Goal: Task Accomplishment & Management: Use online tool/utility

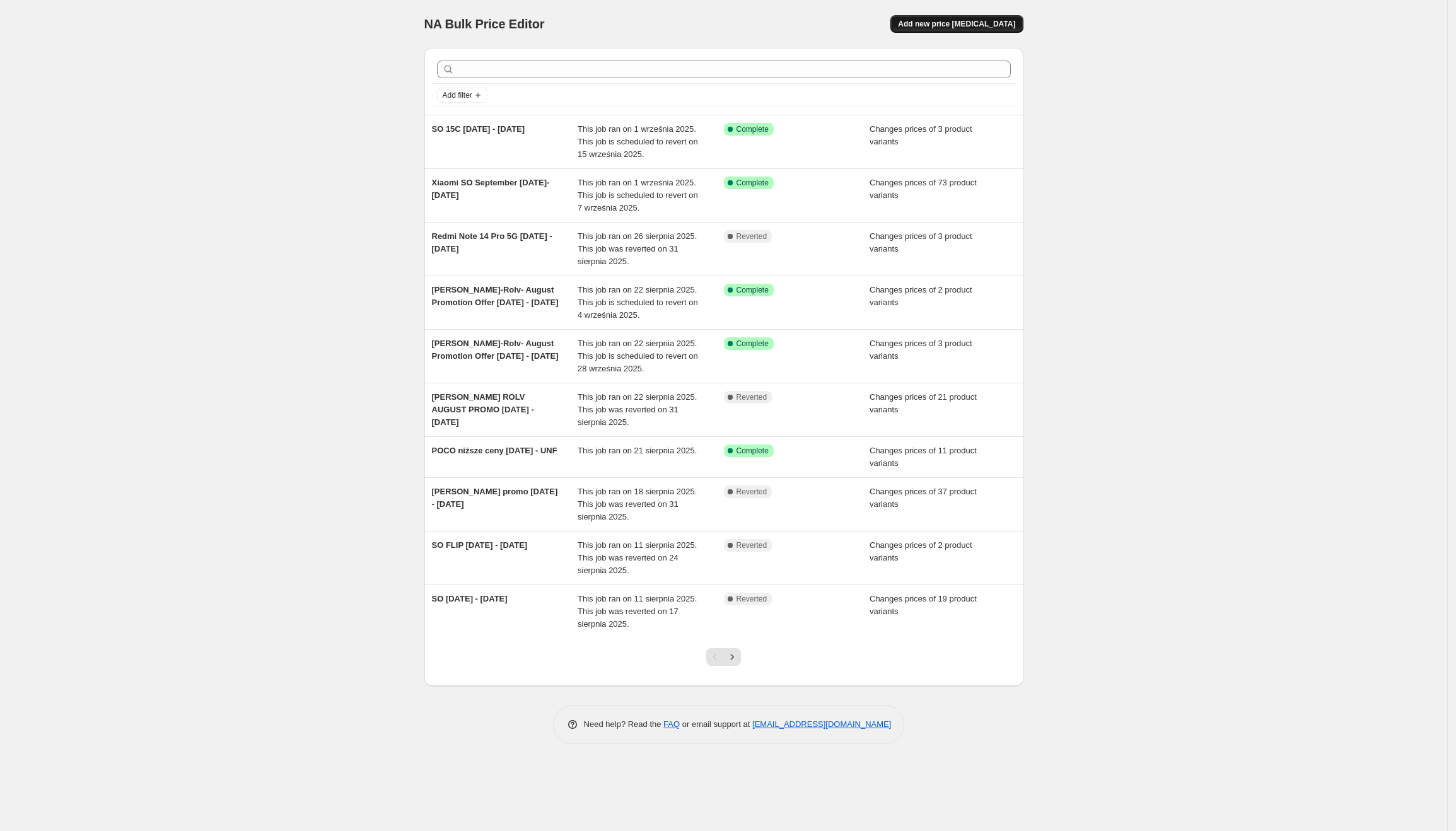
click at [982, 25] on span "Add new price [MEDICAL_DATA]" at bounding box center [956, 24] width 117 height 10
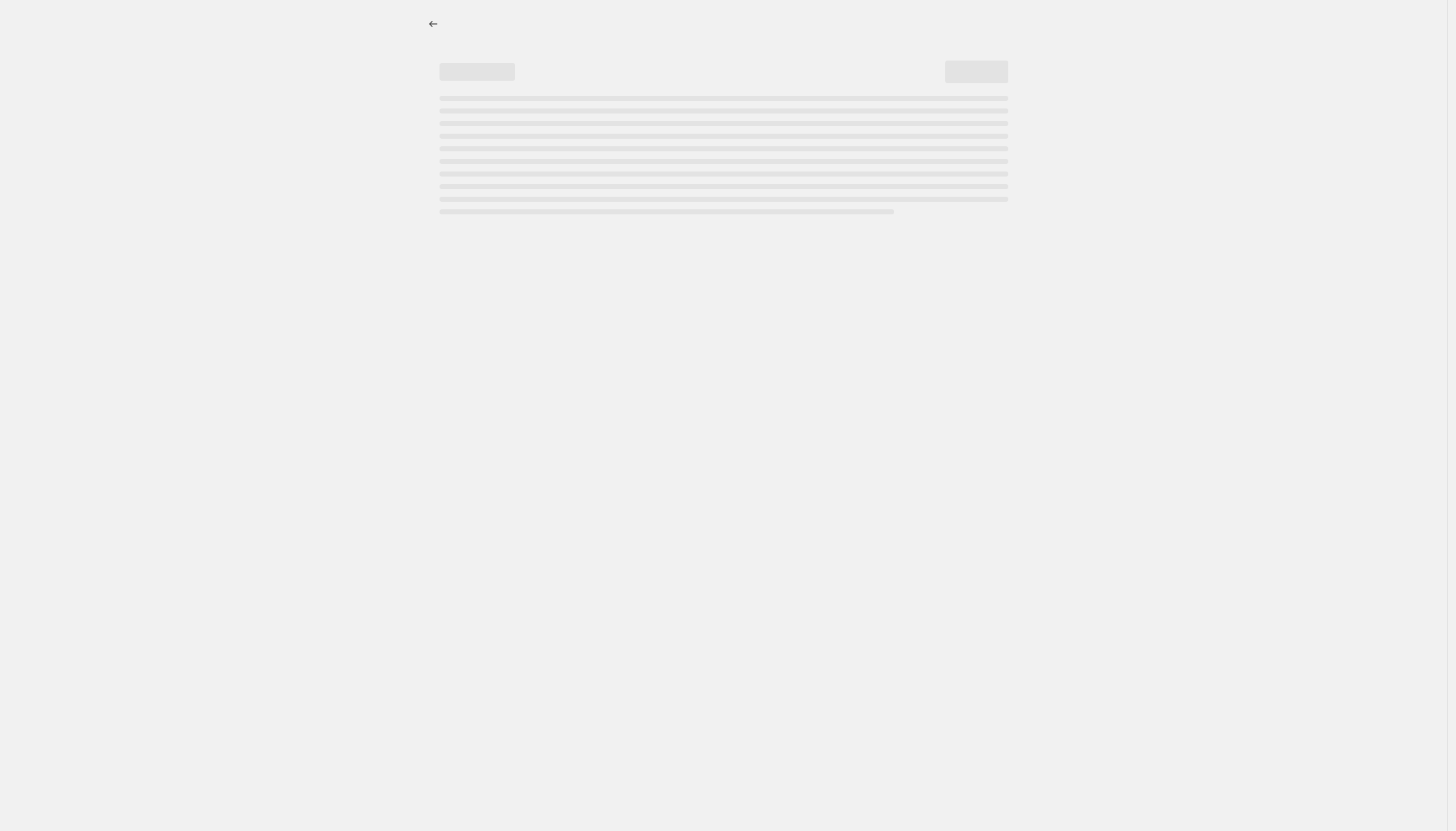
select select "percentage"
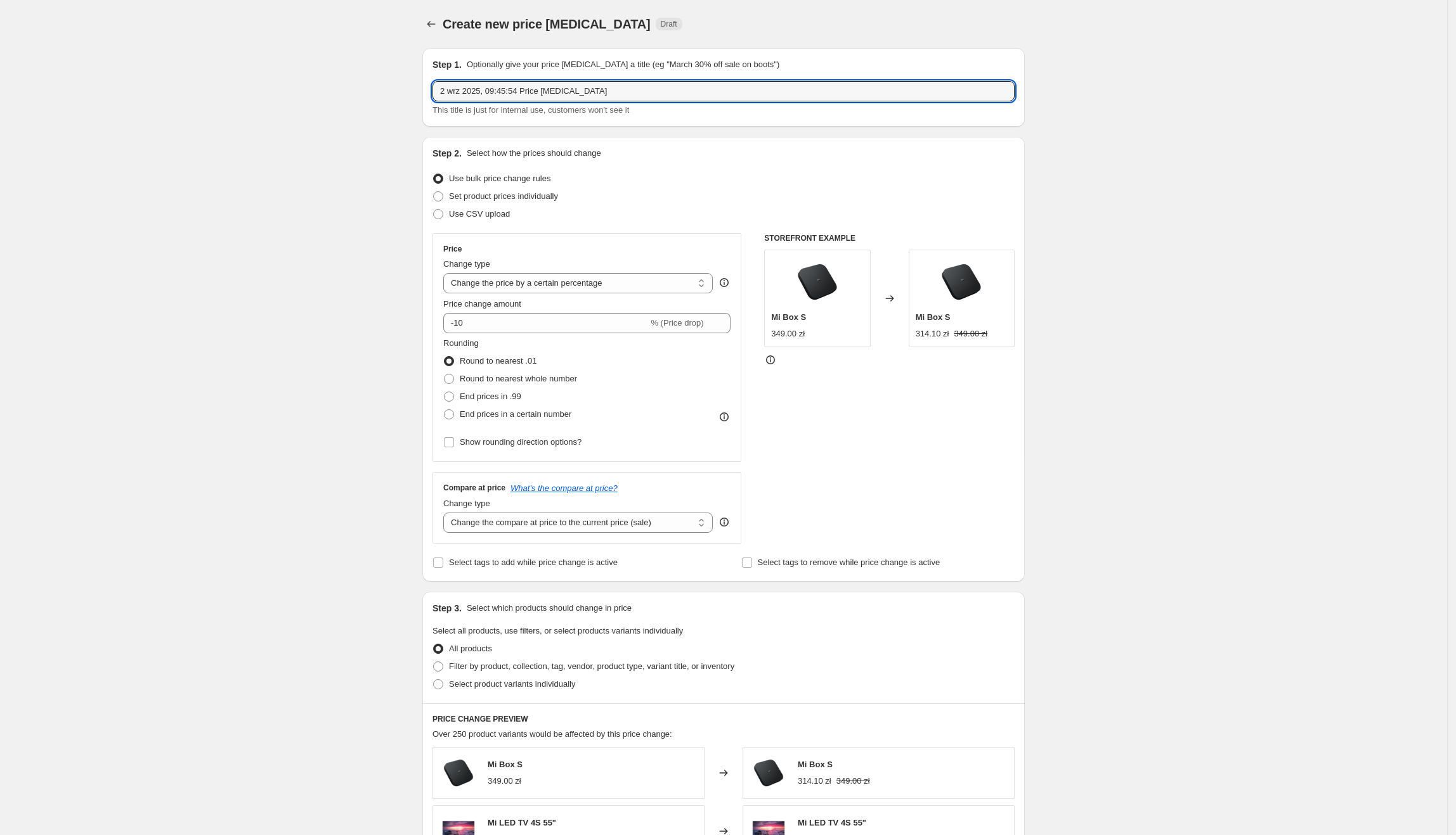
drag, startPoint x: 592, startPoint y: 92, endPoint x: 424, endPoint y: 94, distance: 168.0
click at [419, 92] on div "Step 1. Optionally give your price [MEDICAL_DATA] a title (eg "March 30% off sa…" at bounding box center [718, 613] width 612 height 1152
type input "POCO C85 promo"
drag, startPoint x: 472, startPoint y: 193, endPoint x: 512, endPoint y: 290, distance: 104.9
click at [472, 193] on span "Set product prices individually" at bounding box center [503, 196] width 109 height 10
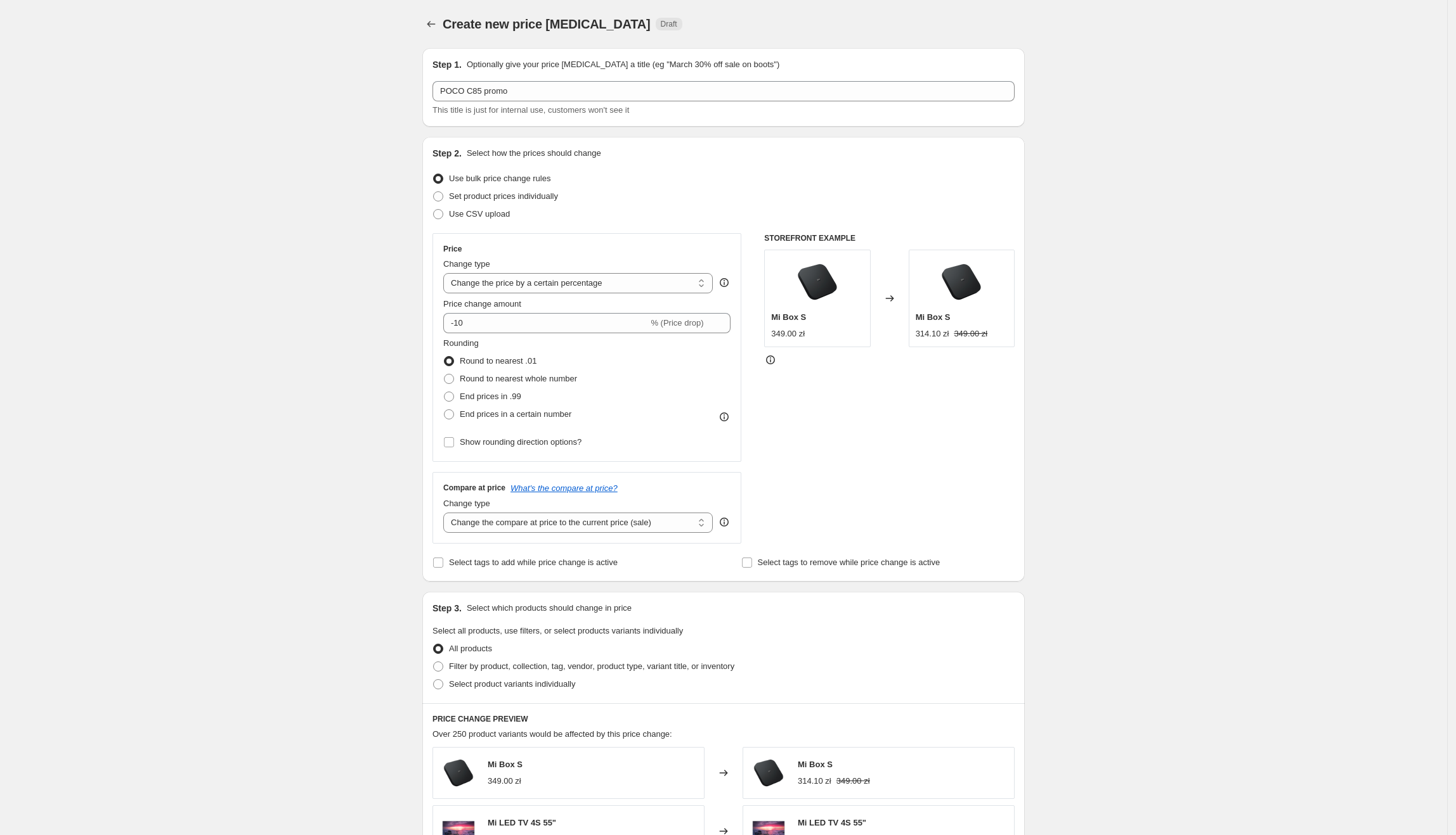
click at [434, 192] on input "Set product prices individually" at bounding box center [433, 191] width 1 height 1
radio input "true"
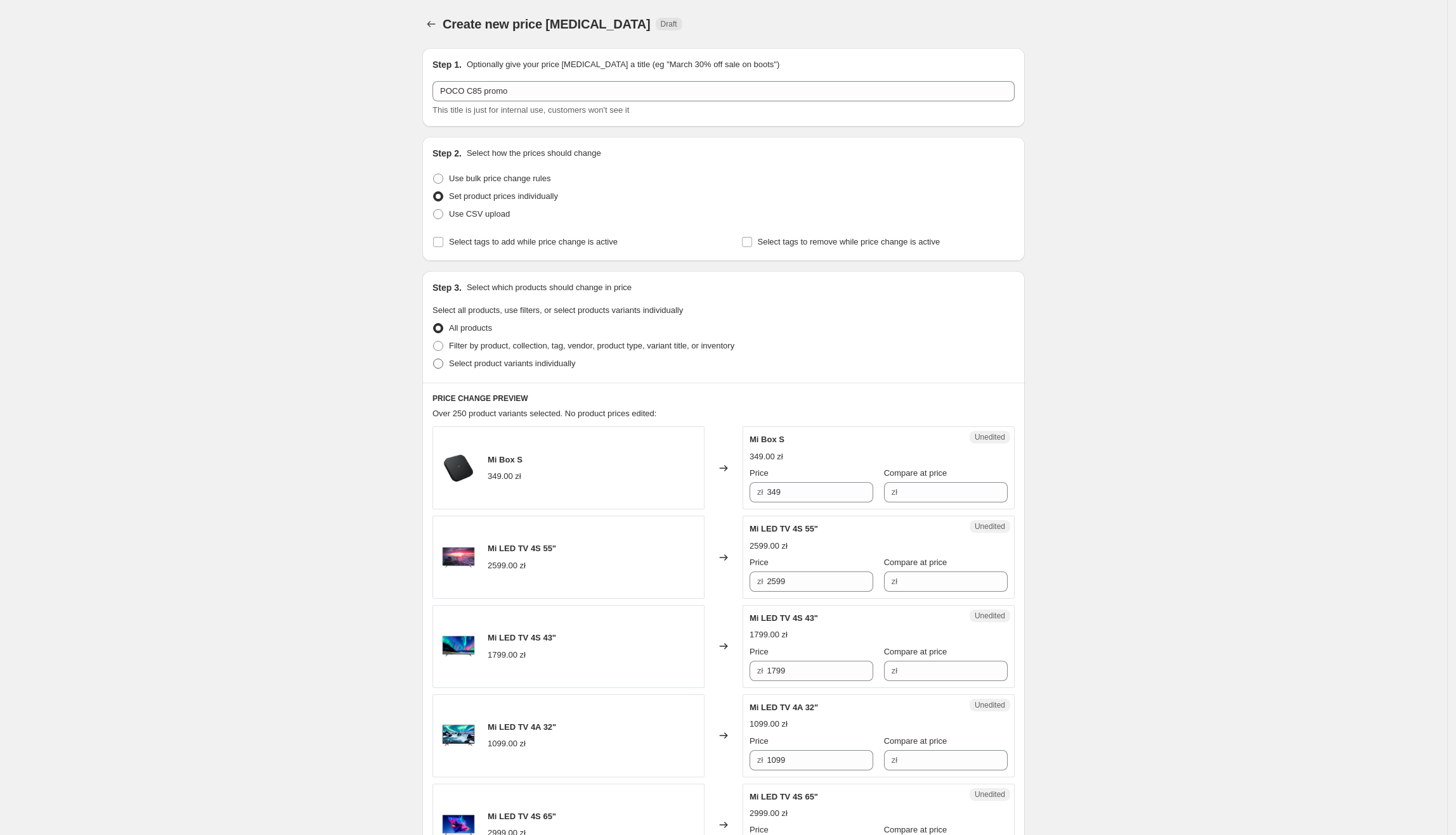
click at [444, 361] on span at bounding box center [438, 363] width 10 height 10
click at [434, 359] on input "Select product variants individually" at bounding box center [433, 359] width 1 height 1
radio input "true"
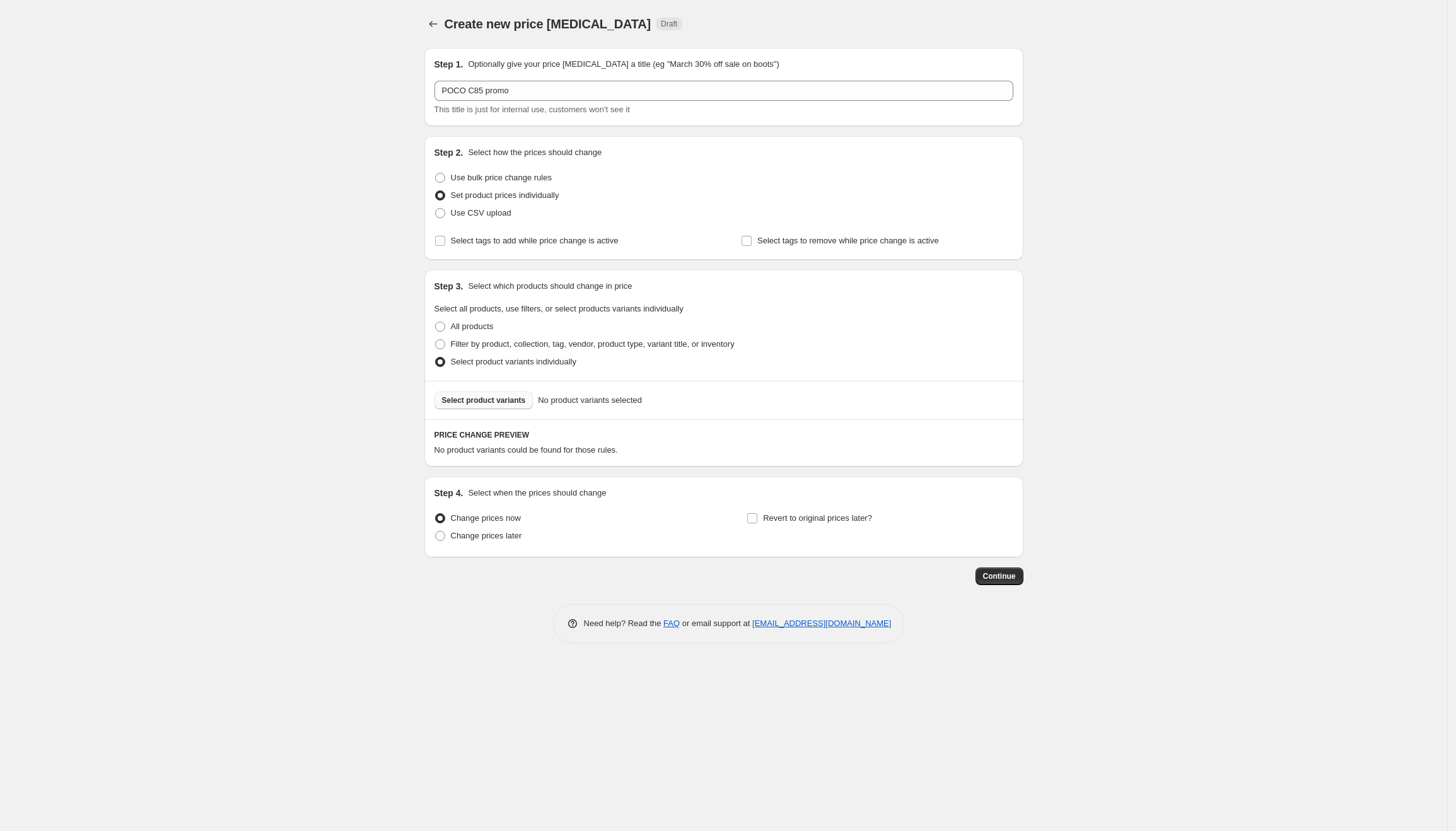
click at [508, 402] on span "Select product variants" at bounding box center [484, 400] width 84 height 10
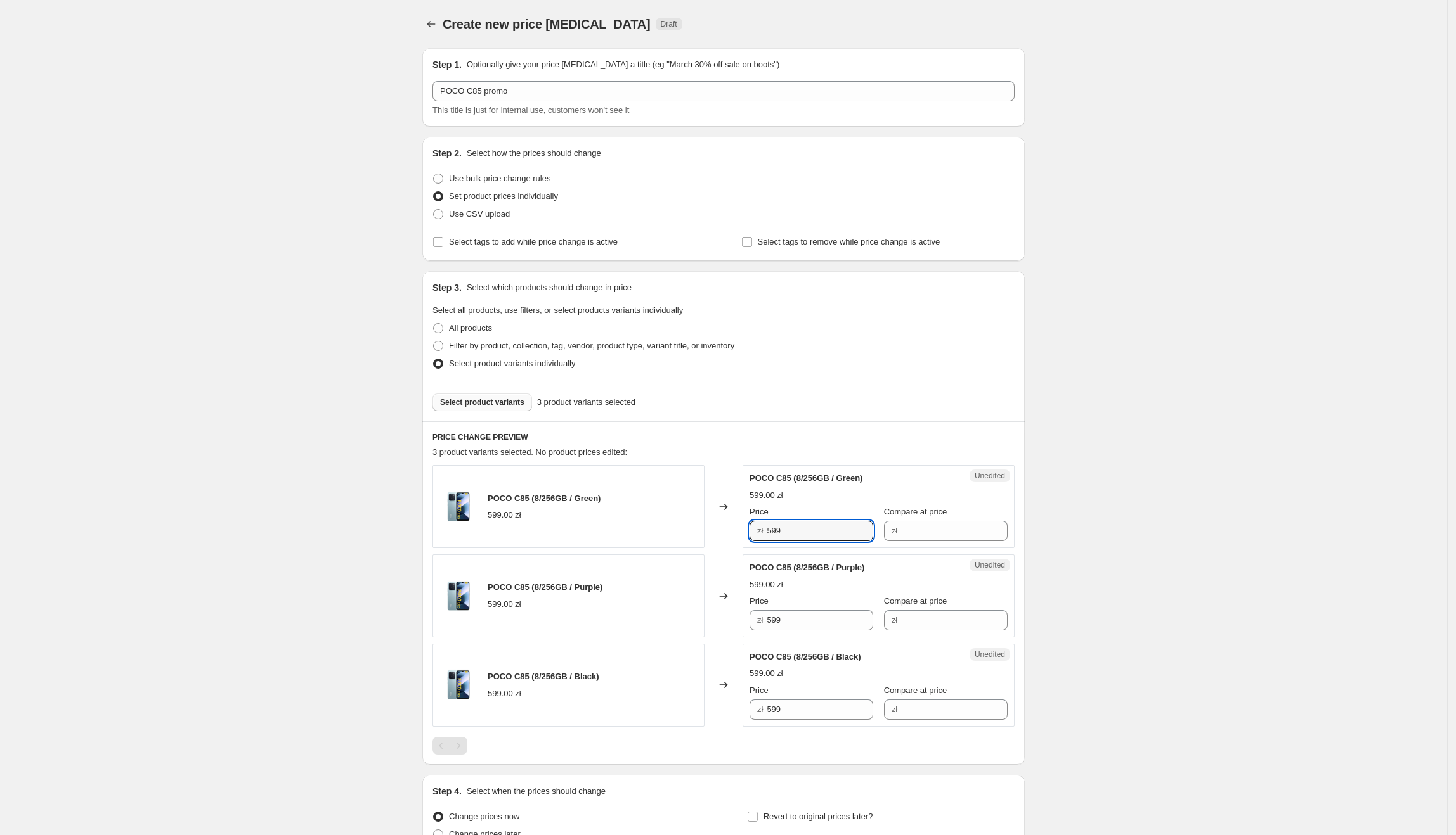
drag, startPoint x: 832, startPoint y: 531, endPoint x: 752, endPoint y: 539, distance: 80.4
click at [743, 539] on div "POCO C85 (8/256GB / Green) 599.00 zł Changed to Unedited POCO C85 (8/256GB / Gr…" at bounding box center [723, 507] width 582 height 83
drag, startPoint x: 959, startPoint y: 536, endPoint x: 922, endPoint y: 533, distance: 37.1
click at [959, 536] on input "Compare at price" at bounding box center [954, 531] width 107 height 20
paste input "599"
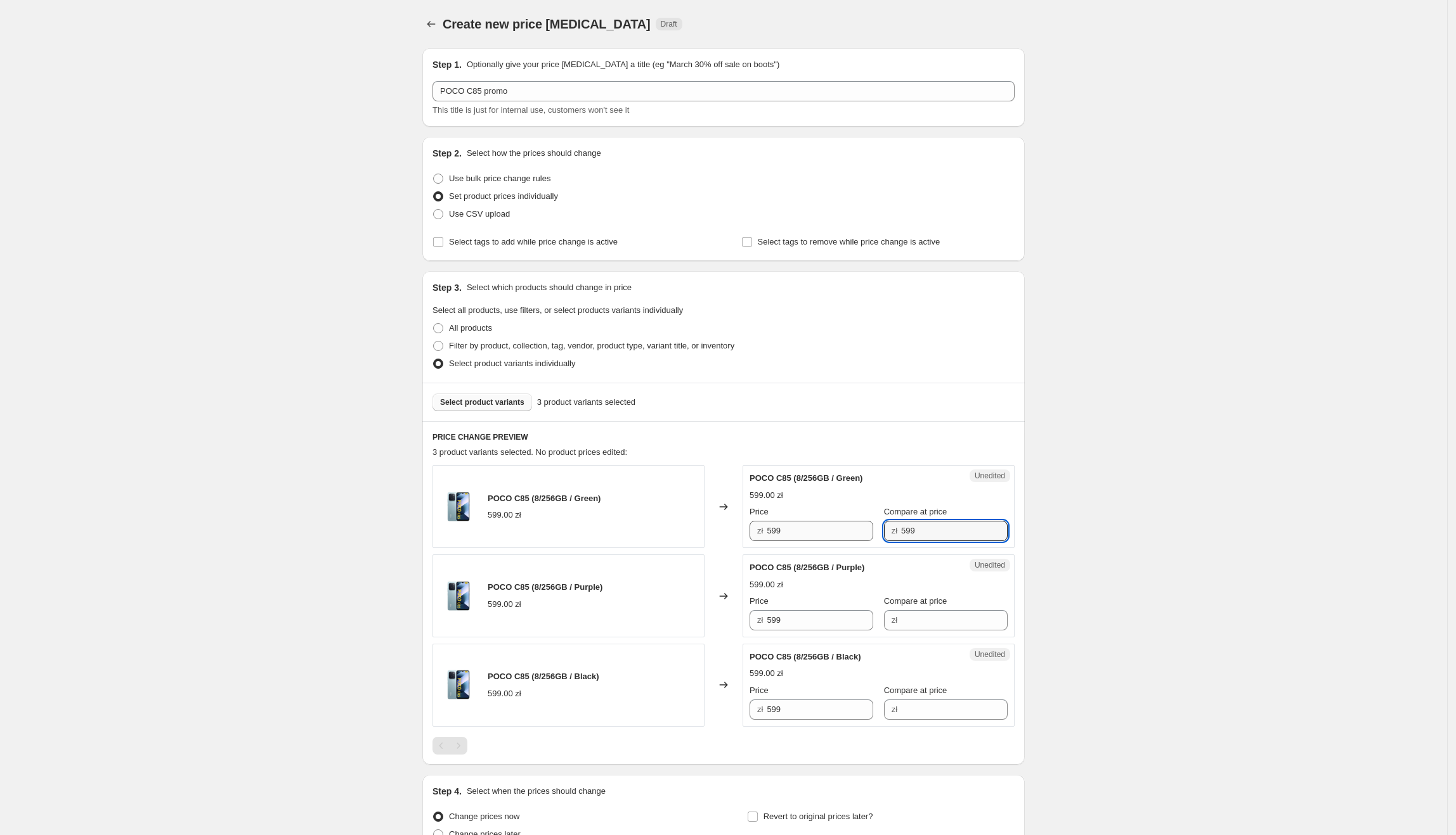
type input "599"
drag, startPoint x: 810, startPoint y: 525, endPoint x: 718, endPoint y: 538, distance: 92.9
click at [718, 538] on div "POCO C85 (8/256GB / Green) 599.00 zł Changed to Success Edited POCO C85 (8/256G…" at bounding box center [723, 507] width 582 height 83
type input "549"
click at [924, 620] on input "Compare at price" at bounding box center [954, 620] width 107 height 20
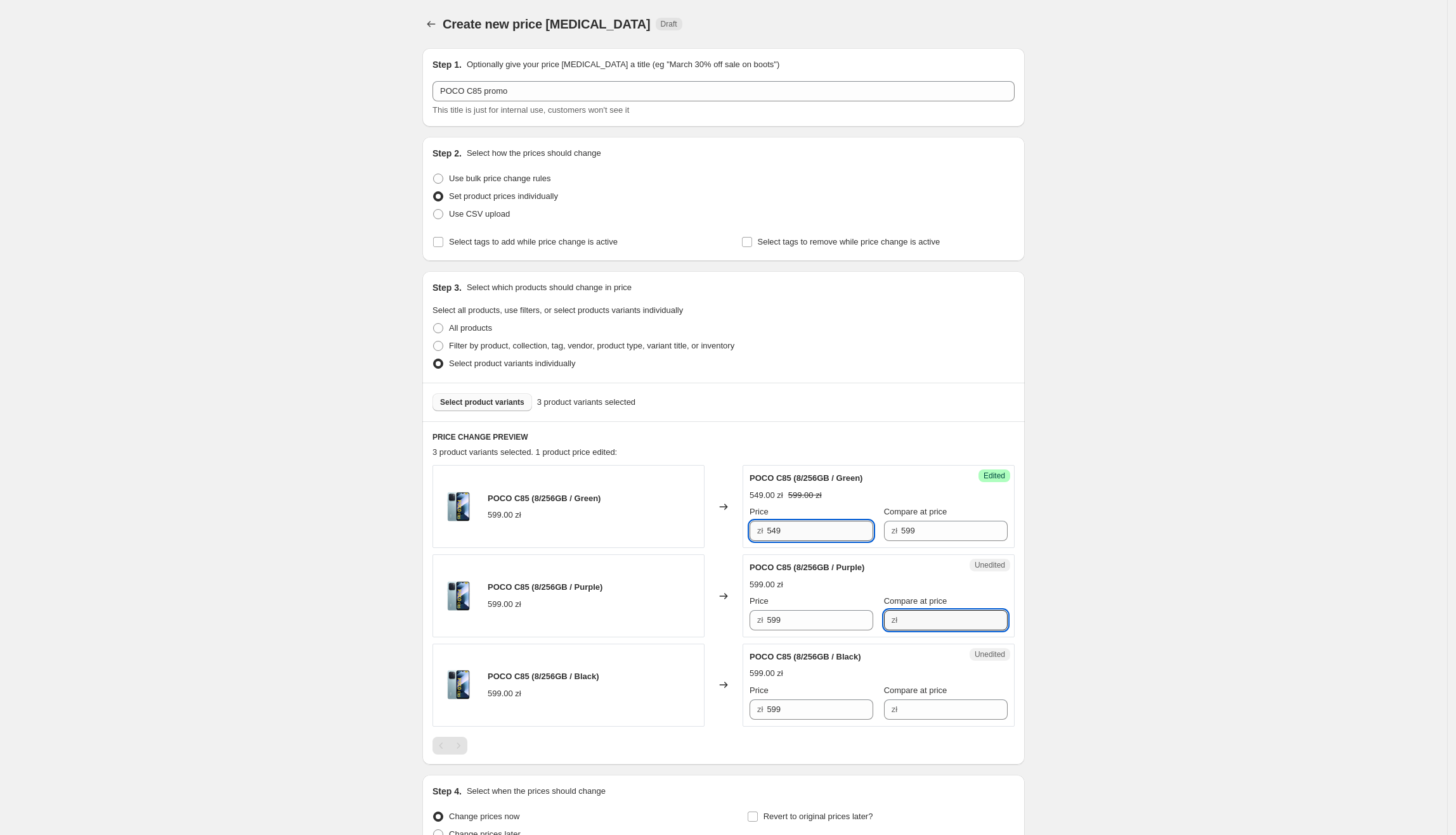
click at [814, 538] on input "549" at bounding box center [820, 531] width 107 height 20
drag, startPoint x: 653, startPoint y: 582, endPoint x: 716, endPoint y: 571, distance: 64.0
click at [663, 581] on div "POCO C85 (8/256GB / Purple) 599.00 zł" at bounding box center [568, 596] width 272 height 83
drag, startPoint x: 820, startPoint y: 538, endPoint x: 817, endPoint y: 632, distance: 94.0
click at [757, 535] on div "zł 549" at bounding box center [811, 531] width 124 height 20
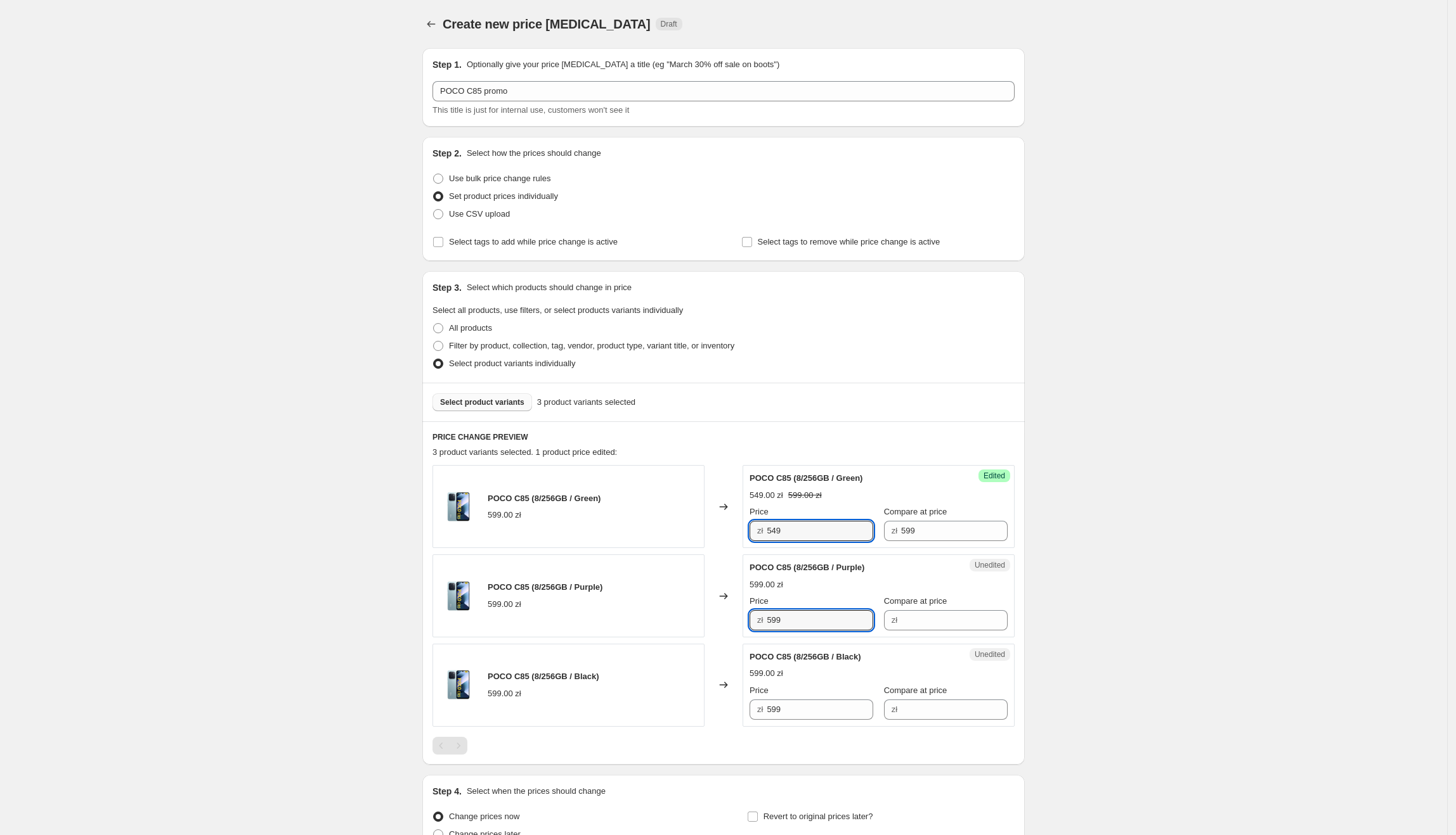
paste input "4"
drag, startPoint x: 811, startPoint y: 621, endPoint x: 722, endPoint y: 635, distance: 90.1
click at [716, 632] on div "POCO C85 (8/256GB / Purple) 599.00 zł Changed to Unedited POCO C85 (8/256GB / P…" at bounding box center [723, 596] width 582 height 83
type input "549"
paste input "4"
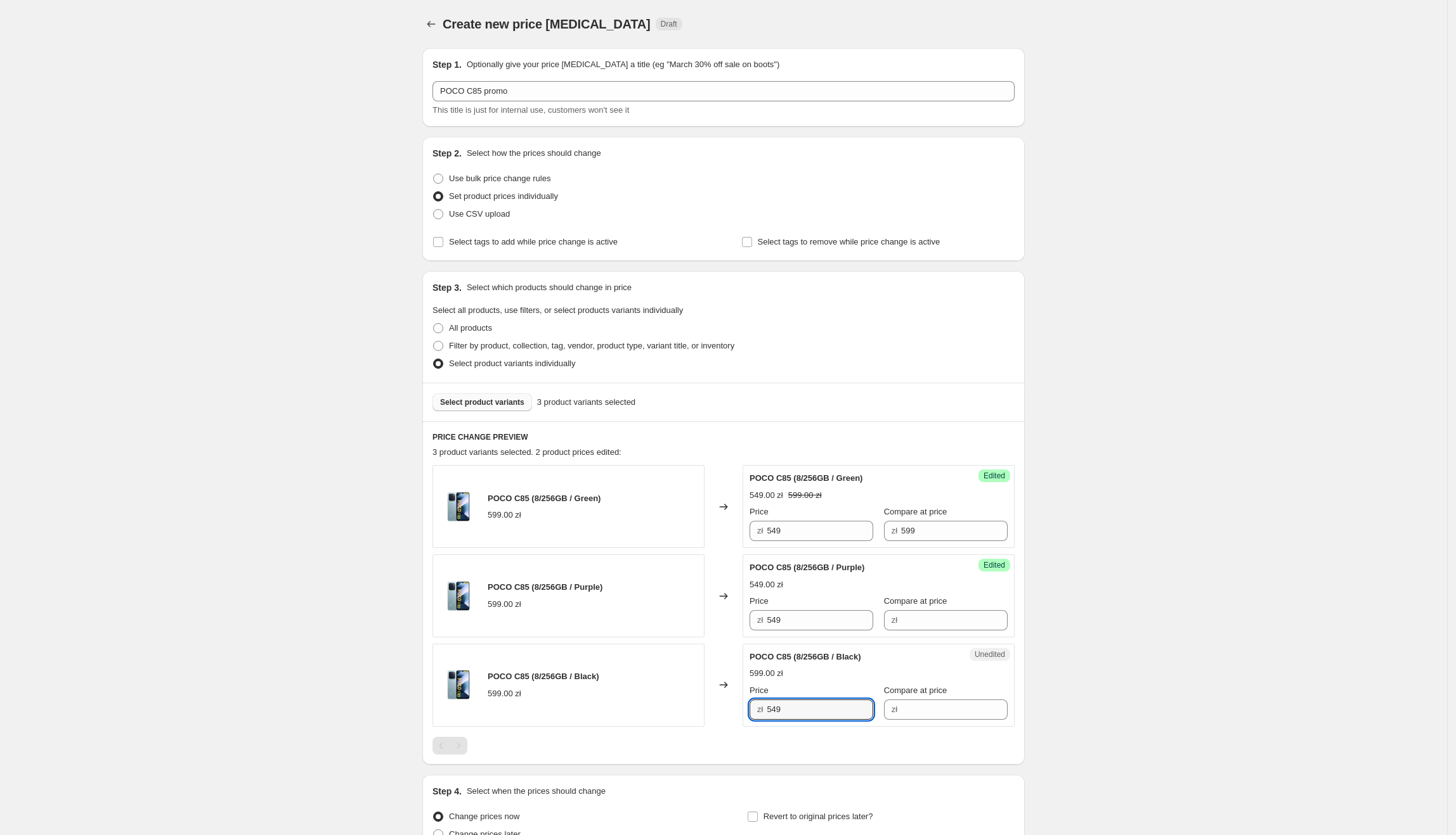
drag, startPoint x: 803, startPoint y: 710, endPoint x: 703, endPoint y: 708, distance: 100.0
click at [703, 708] on div "POCO C85 (8/256GB / Black) 599.00 zł Changed to Unedited POCO C85 (8/256GB / Bl…" at bounding box center [723, 685] width 582 height 83
type input "549"
click at [726, 696] on div "Changed to" at bounding box center [723, 685] width 38 height 83
drag, startPoint x: 944, startPoint y: 533, endPoint x: 912, endPoint y: 606, distance: 79.7
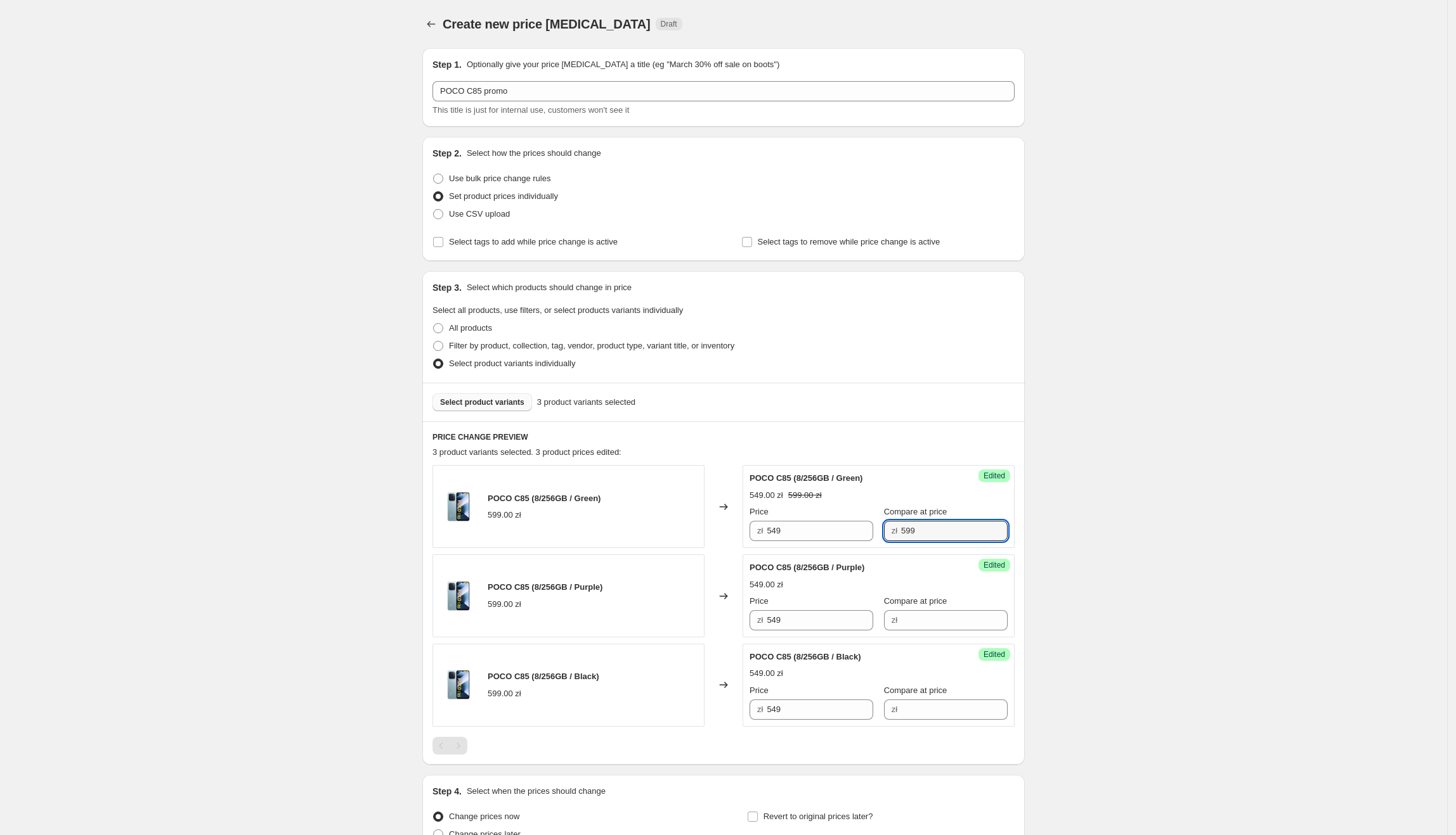
click at [829, 543] on div "Success Edited POCO C85 (8/256GB / Green) 549.00 zł 599.00 zł Price zł 549 Comp…" at bounding box center [878, 507] width 272 height 83
click at [931, 620] on input "Compare at price" at bounding box center [954, 620] width 107 height 20
paste input "599"
type input "599"
click at [913, 723] on div "Success Edited POCO C85 (8/256GB / Black) 549.00 zł Price zł 549 Compare at pri…" at bounding box center [878, 685] width 272 height 83
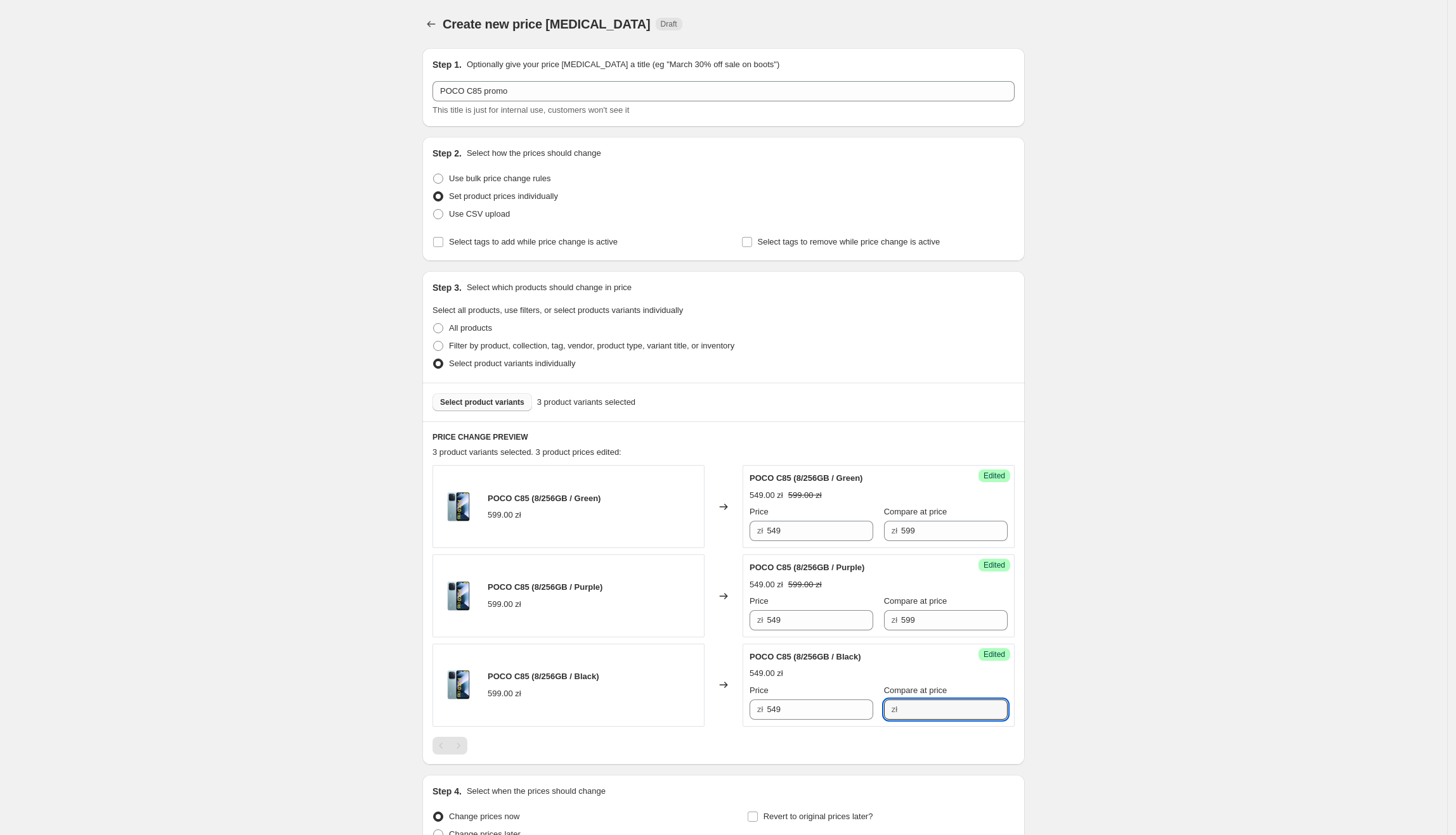
drag, startPoint x: 906, startPoint y: 715, endPoint x: 1010, endPoint y: 706, distance: 104.4
click at [906, 715] on input "Compare at price" at bounding box center [954, 709] width 107 height 20
paste input "599"
type input "599"
click at [1194, 622] on div "Create new price [MEDICAL_DATA]. This page is ready Create new price [MEDICAL_D…" at bounding box center [723, 480] width 1447 height 962
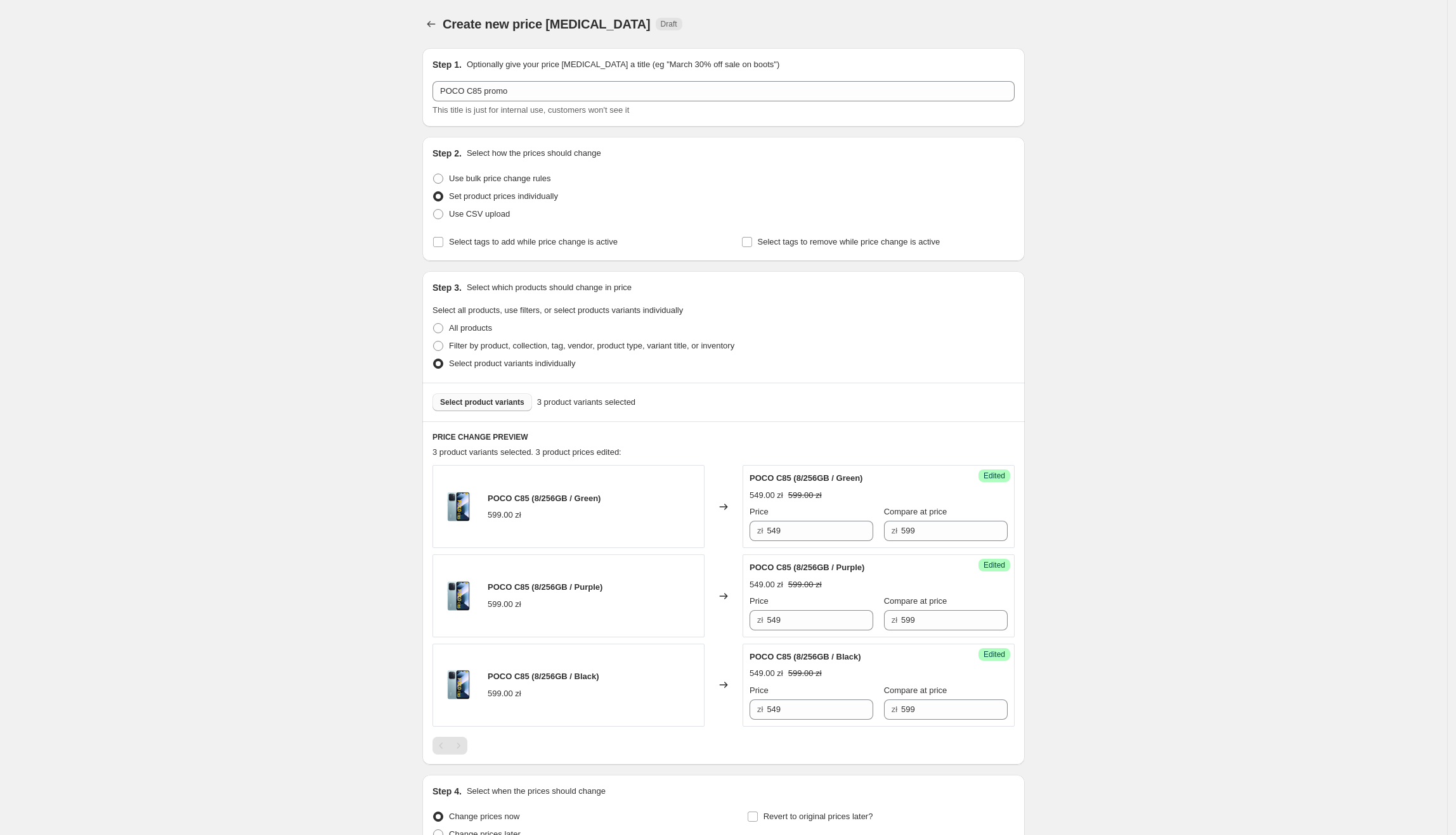
scroll to position [127, 0]
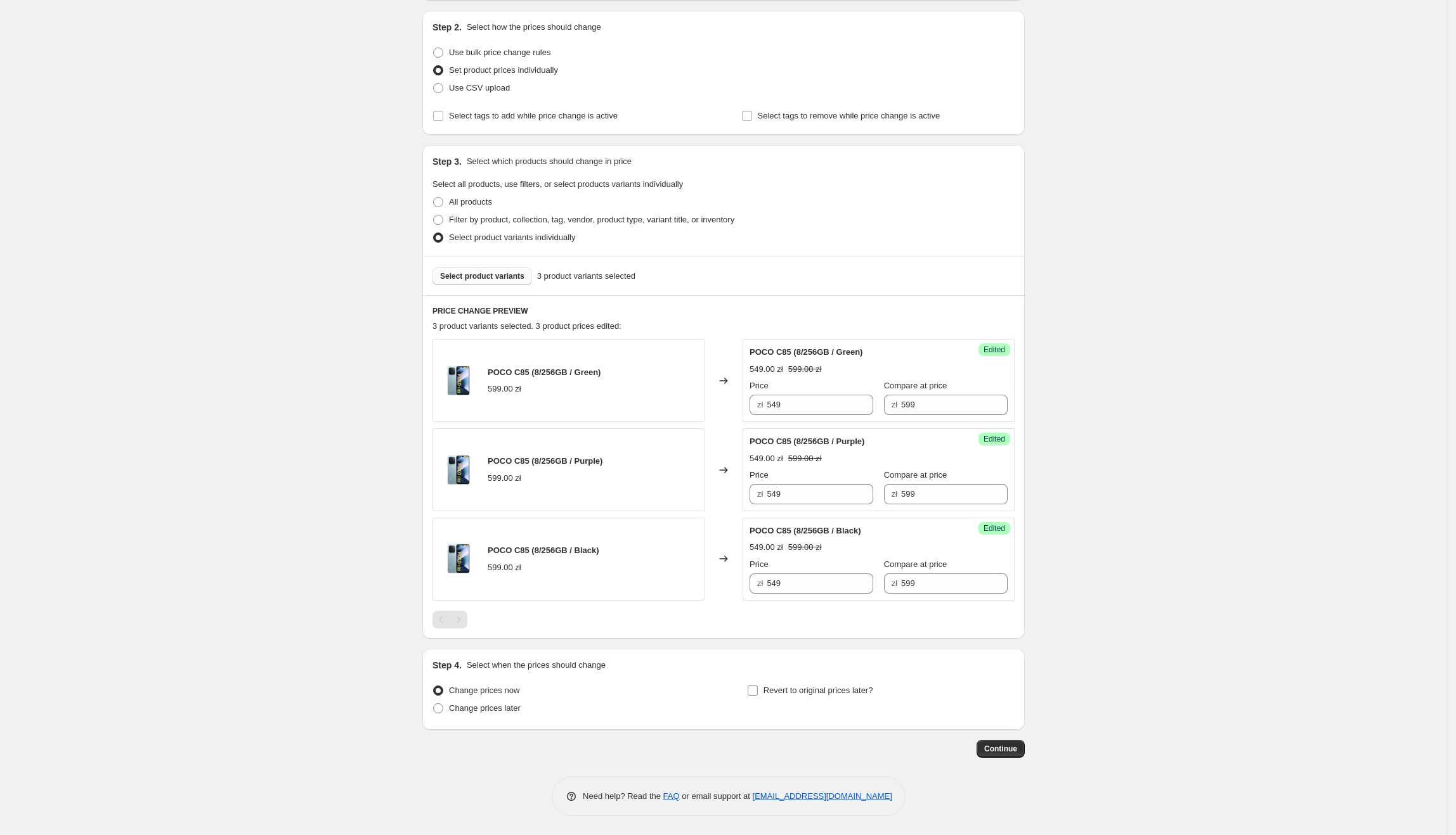
click at [782, 692] on span "Revert to original prices later?" at bounding box center [818, 690] width 110 height 10
click at [758, 692] on input "Revert to original prices later?" at bounding box center [752, 690] width 10 height 10
checkbox input "true"
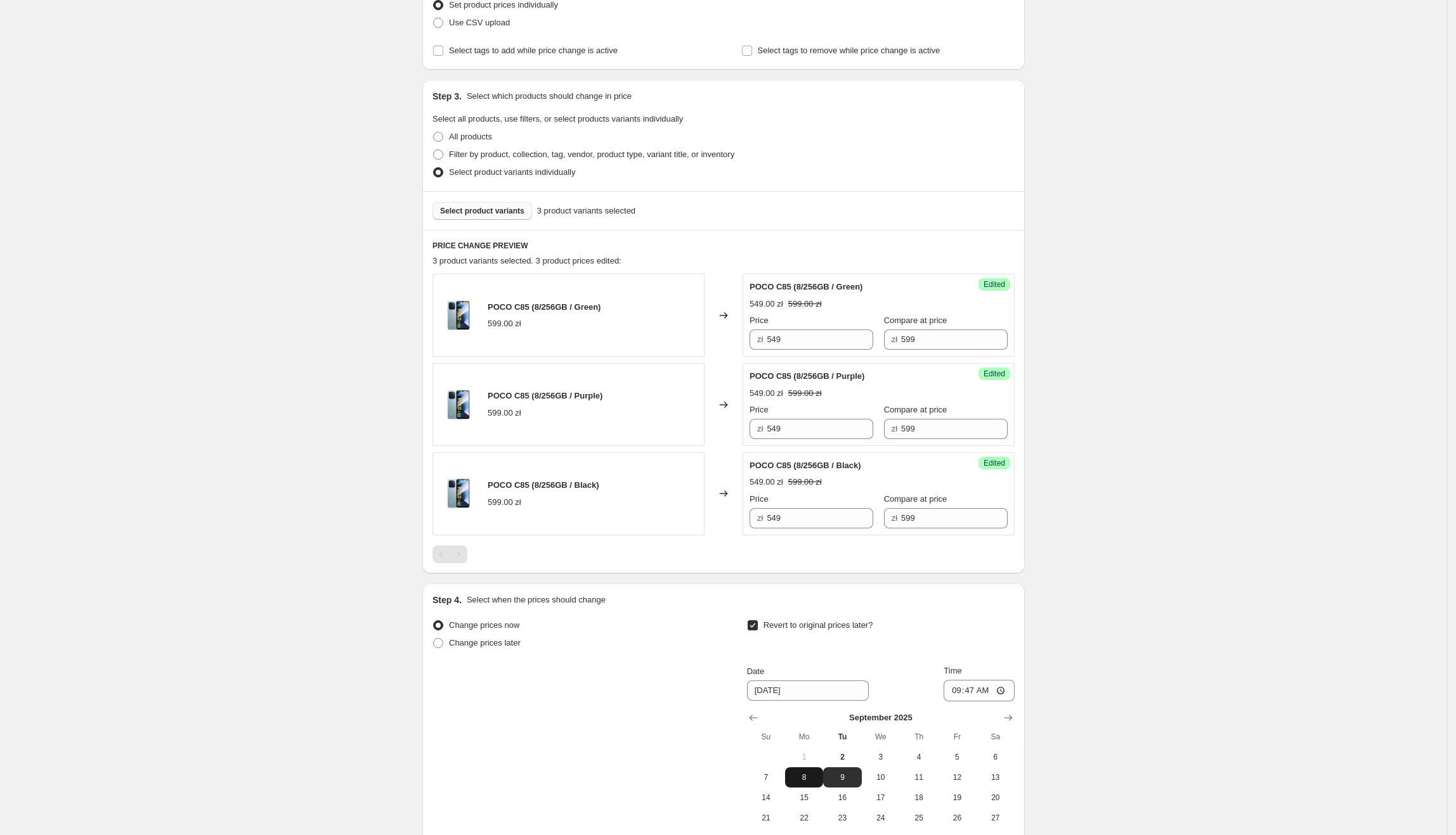
scroll to position [193, 0]
click at [777, 776] on span "7" at bounding box center [766, 776] width 28 height 10
type input "[DATE]"
click at [977, 697] on input "09:47" at bounding box center [979, 689] width 71 height 21
type input "23:55"
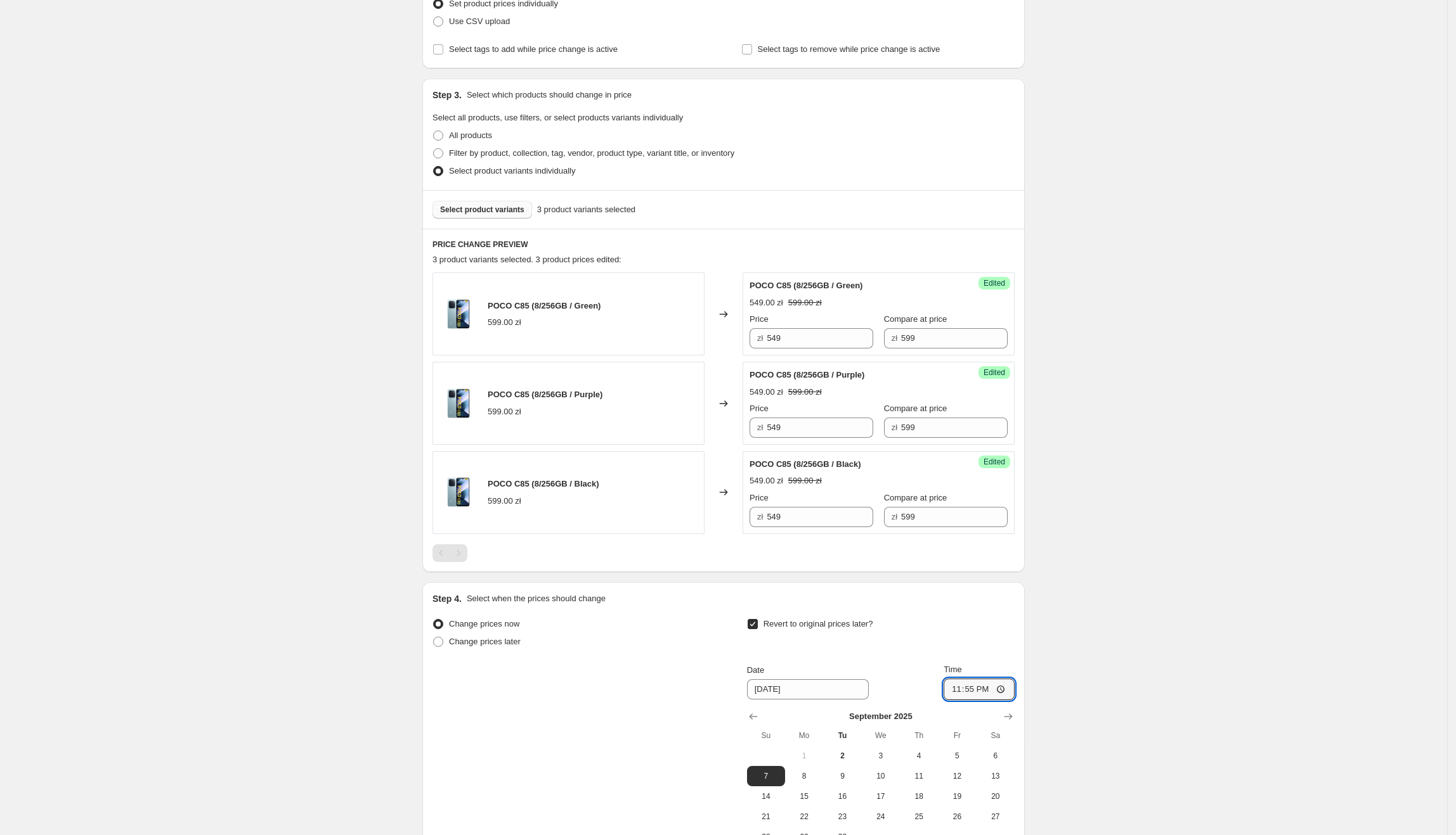
click at [1165, 681] on div "Create new price [MEDICAL_DATA]. This page is ready Create new price [MEDICAL_D…" at bounding box center [723, 397] width 1447 height 1178
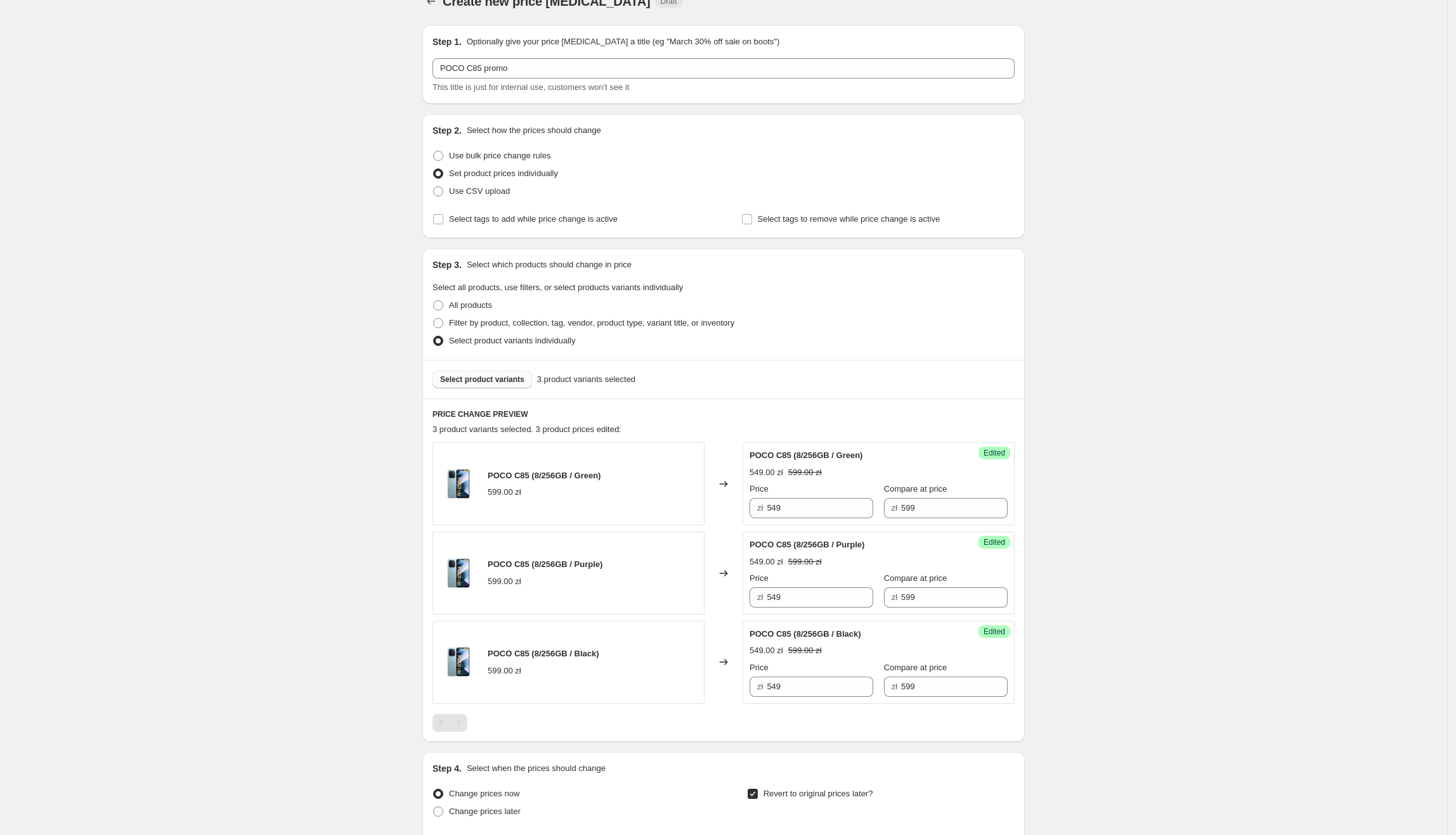
scroll to position [0, 0]
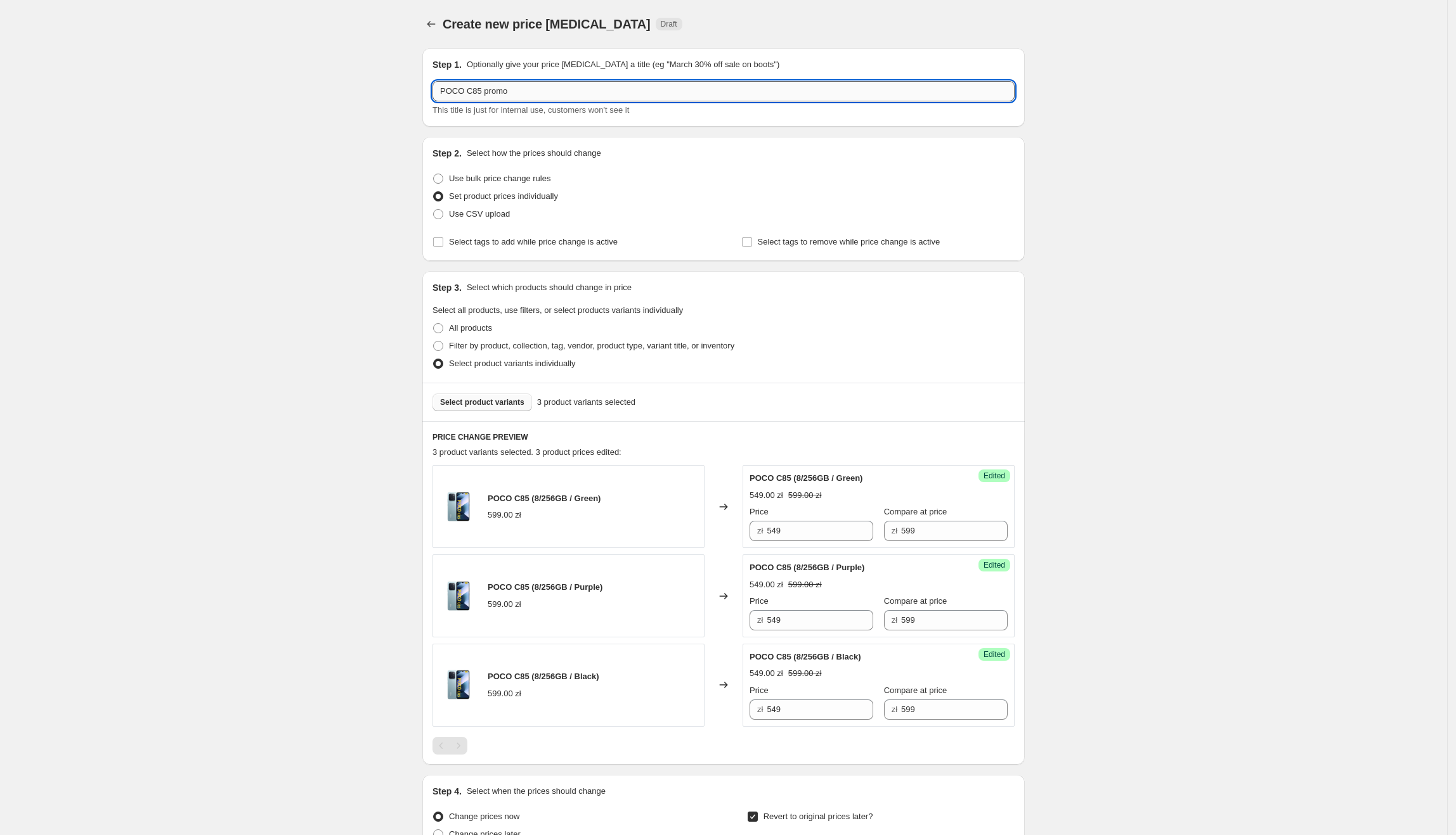
click at [565, 94] on input "POCO C85 promo" at bounding box center [723, 91] width 582 height 20
type input "POCO C85 promo 1-7.09.2025"
click at [1074, 224] on div "Create new price [MEDICAL_DATA]. This page is ready Create new price [MEDICAL_D…" at bounding box center [723, 589] width 1447 height 1178
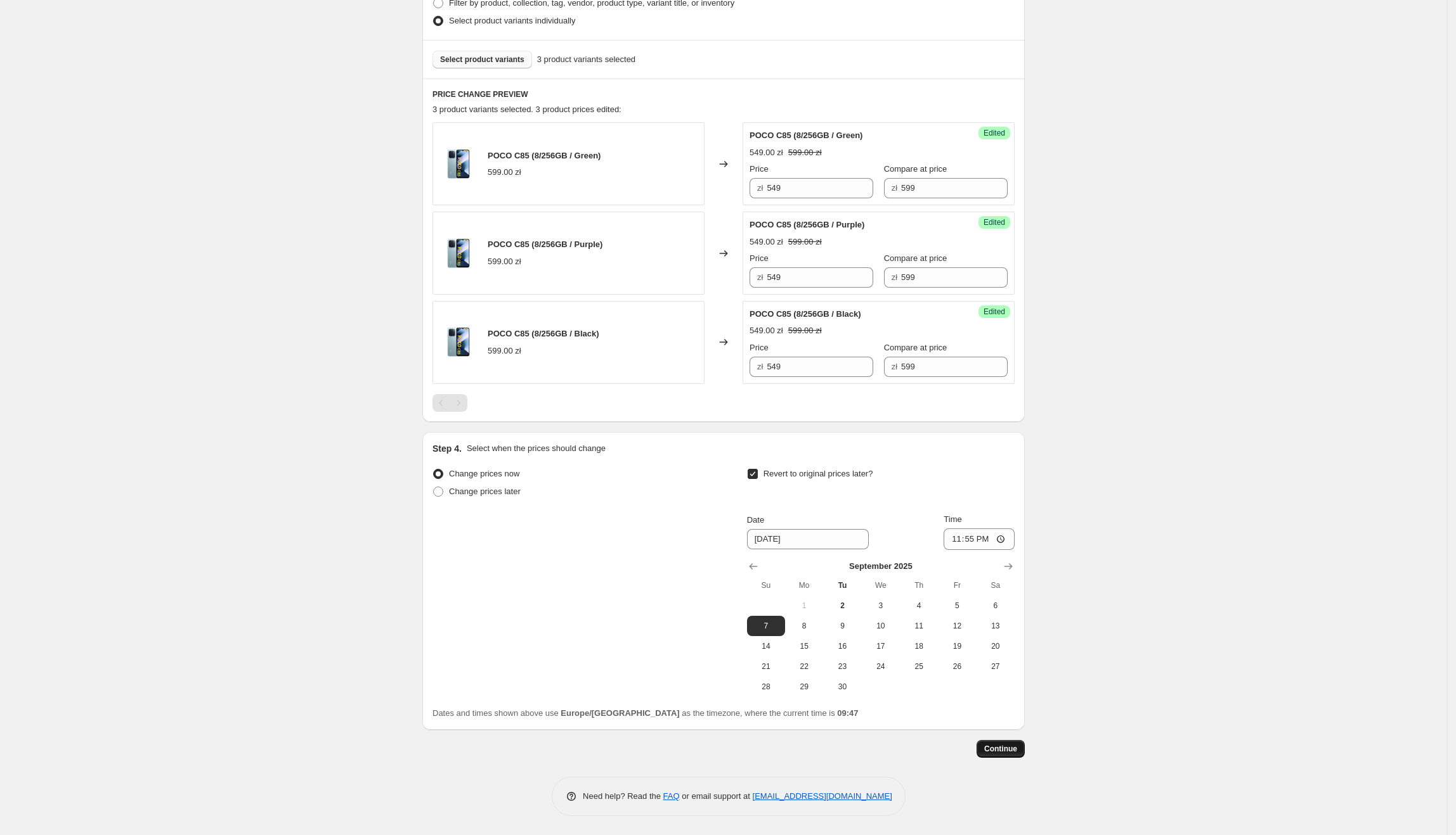
click at [1004, 746] on span "Continue" at bounding box center [1001, 749] width 33 height 10
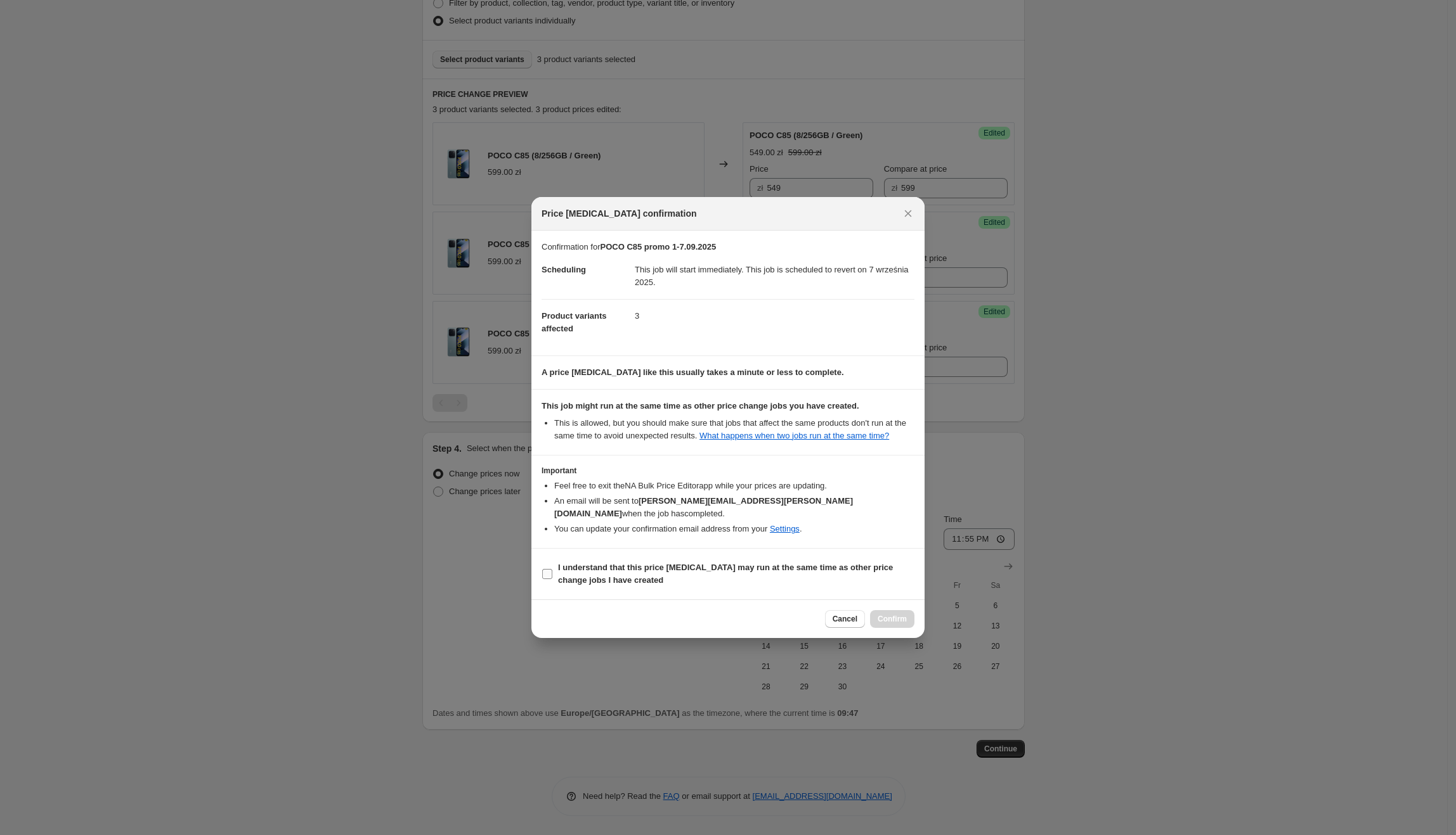
click at [780, 563] on b "I understand that this price [MEDICAL_DATA] may run at the same time as other p…" at bounding box center [725, 574] width 335 height 22
click at [552, 569] on input "I understand that this price [MEDICAL_DATA] may run at the same time as other p…" at bounding box center [547, 574] width 10 height 10
checkbox input "true"
click at [902, 611] on button "Confirm" at bounding box center [892, 620] width 44 height 18
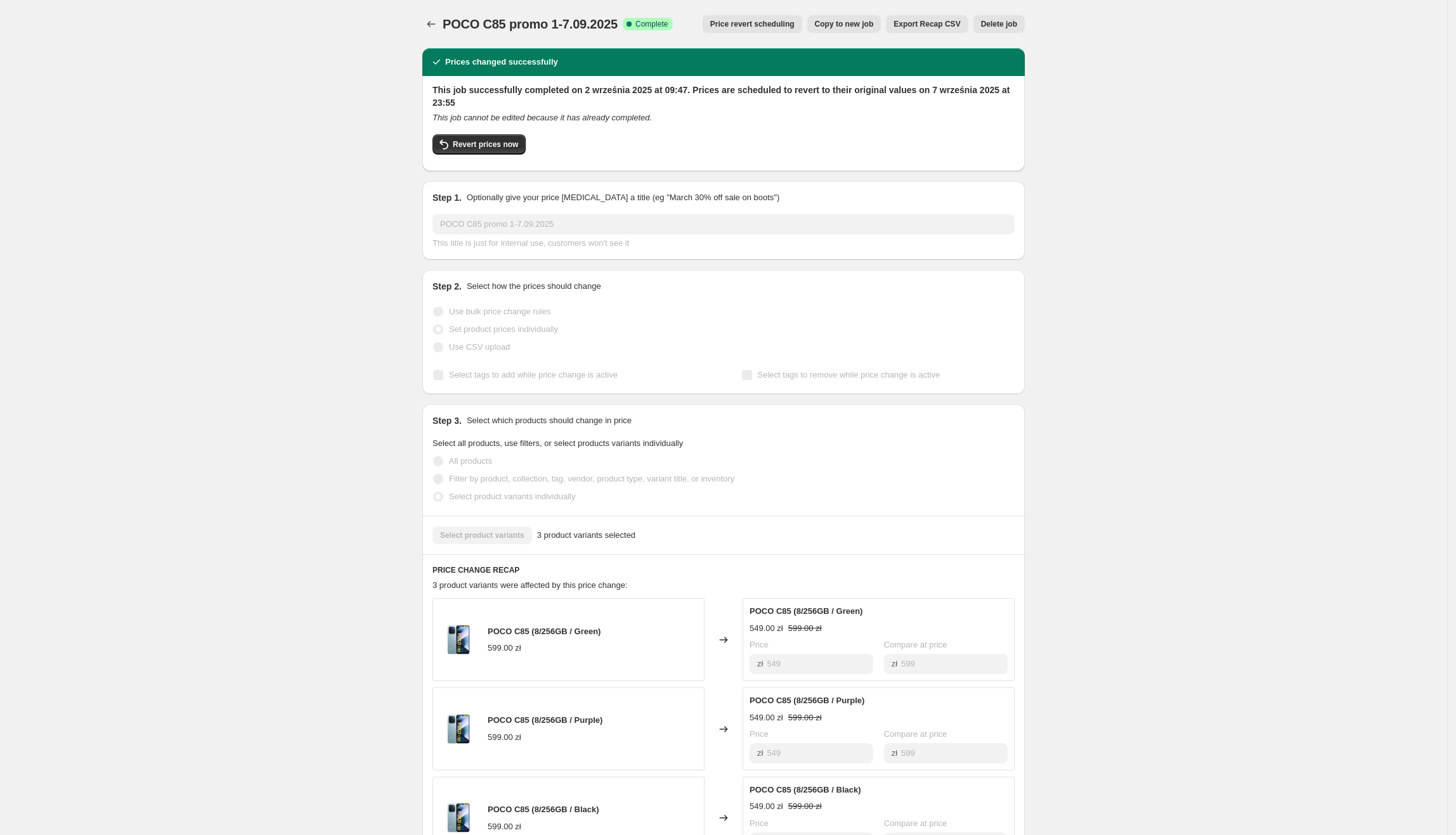
click at [425, 24] on div "POCO C85 promo 1-7.09.2025. This page is ready POCO C85 promo 1-7.09.2025 Succe…" at bounding box center [723, 642] width 633 height 1283
click at [429, 24] on icon "Price change jobs" at bounding box center [431, 24] width 12 height 12
